Goal: Information Seeking & Learning: Understand process/instructions

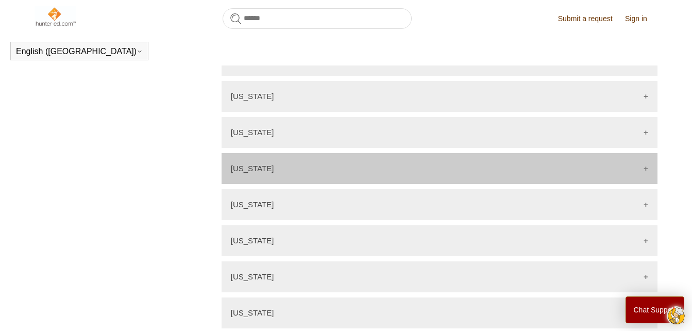
scroll to position [1133, 0]
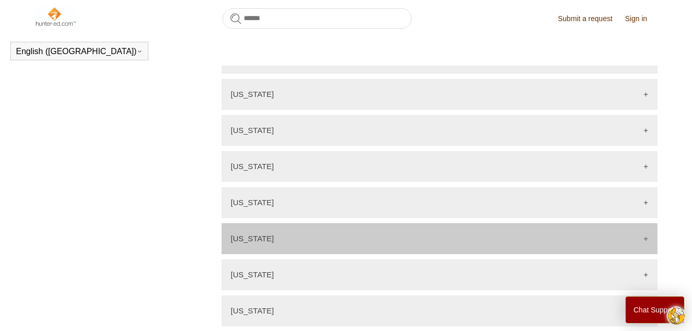
click at [358, 223] on div "[US_STATE]" at bounding box center [440, 238] width 436 height 31
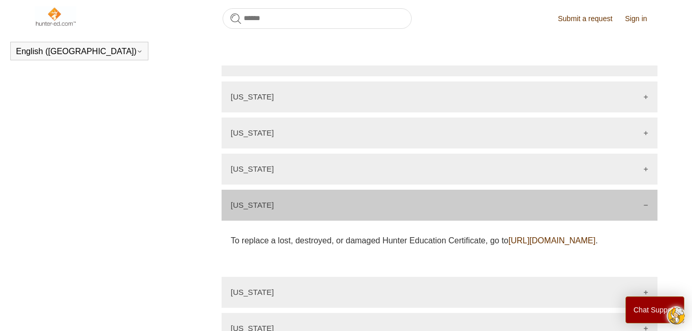
scroll to position [1185, 0]
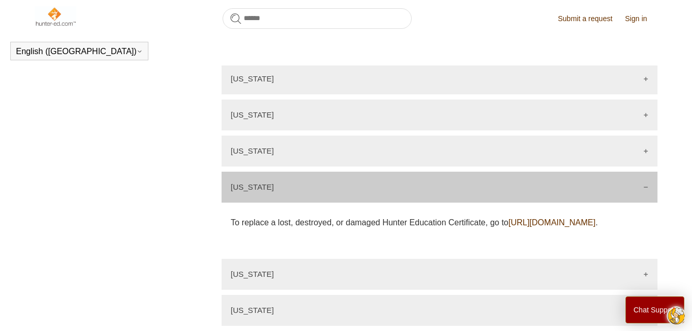
click at [509, 221] on link "[URL][DOMAIN_NAME]" at bounding box center [552, 222] width 87 height 9
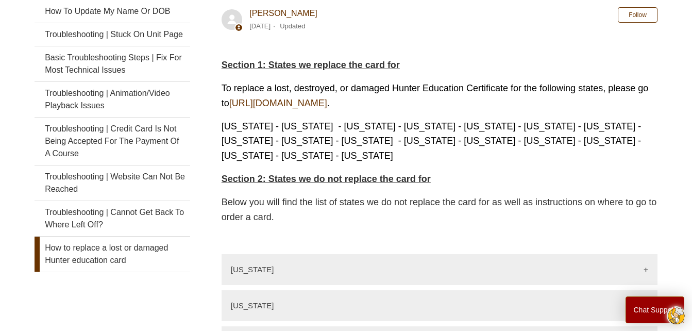
scroll to position [201, 0]
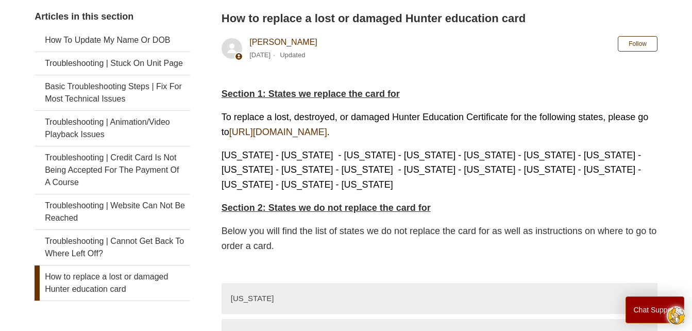
click at [57, 265] on link "How to replace a lost or damaged Hunter education card" at bounding box center [113, 282] width 156 height 35
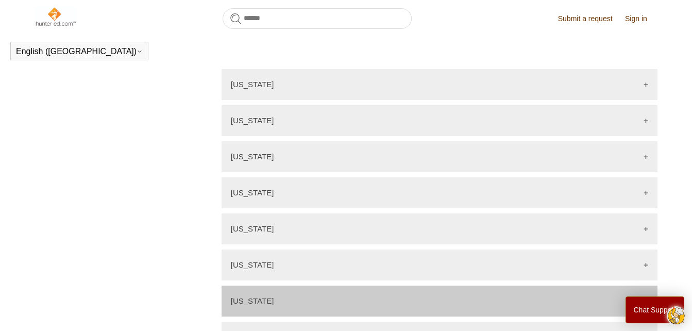
scroll to position [1053, 0]
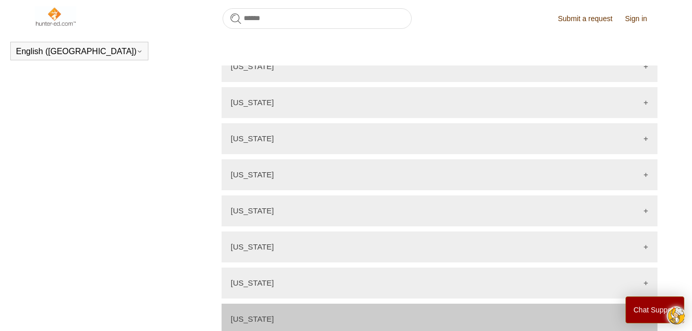
click at [454, 304] on div "[US_STATE]" at bounding box center [440, 318] width 436 height 31
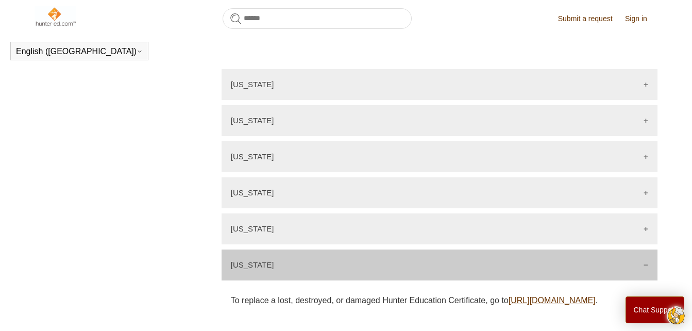
scroll to position [1156, 0]
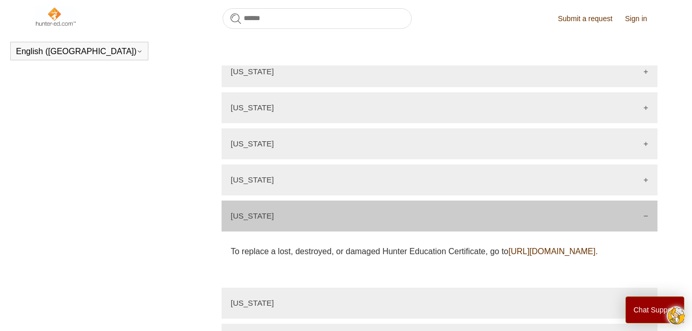
click at [234, 211] on p "[US_STATE]" at bounding box center [252, 215] width 43 height 9
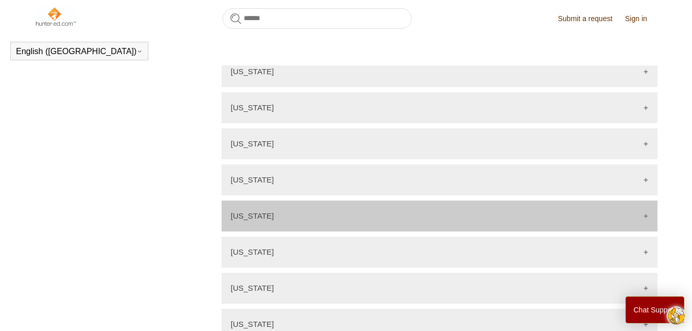
click at [245, 211] on p "[US_STATE]" at bounding box center [252, 215] width 43 height 9
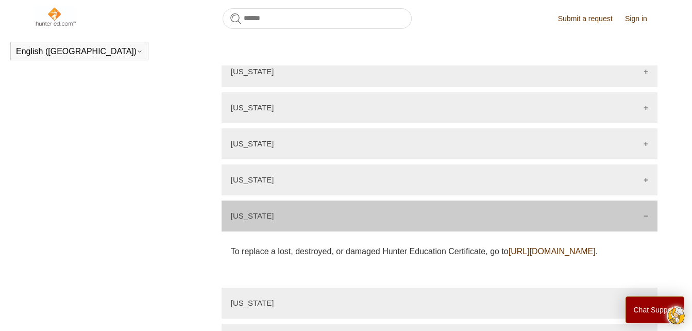
click at [509, 250] on link "[URL][DOMAIN_NAME]" at bounding box center [552, 251] width 87 height 9
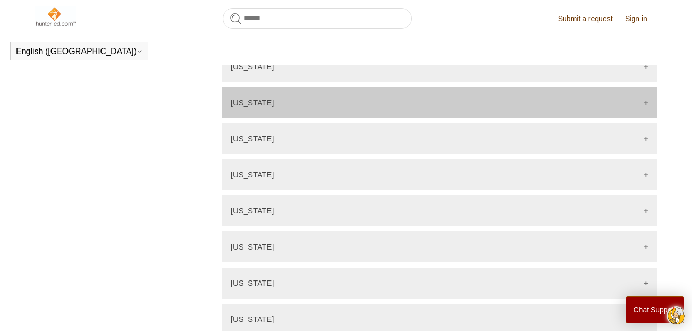
scroll to position [744, 0]
